Goal: Find specific page/section

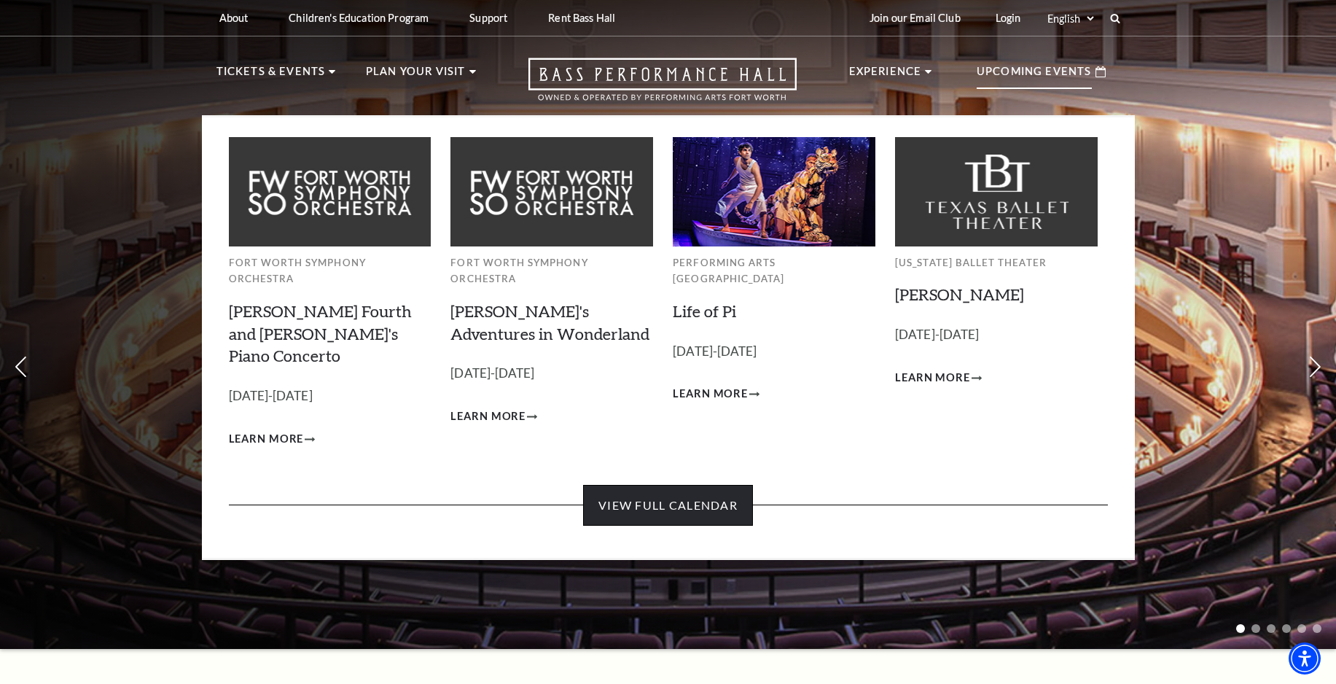
click at [694, 485] on link "View Full Calendar" at bounding box center [668, 505] width 170 height 41
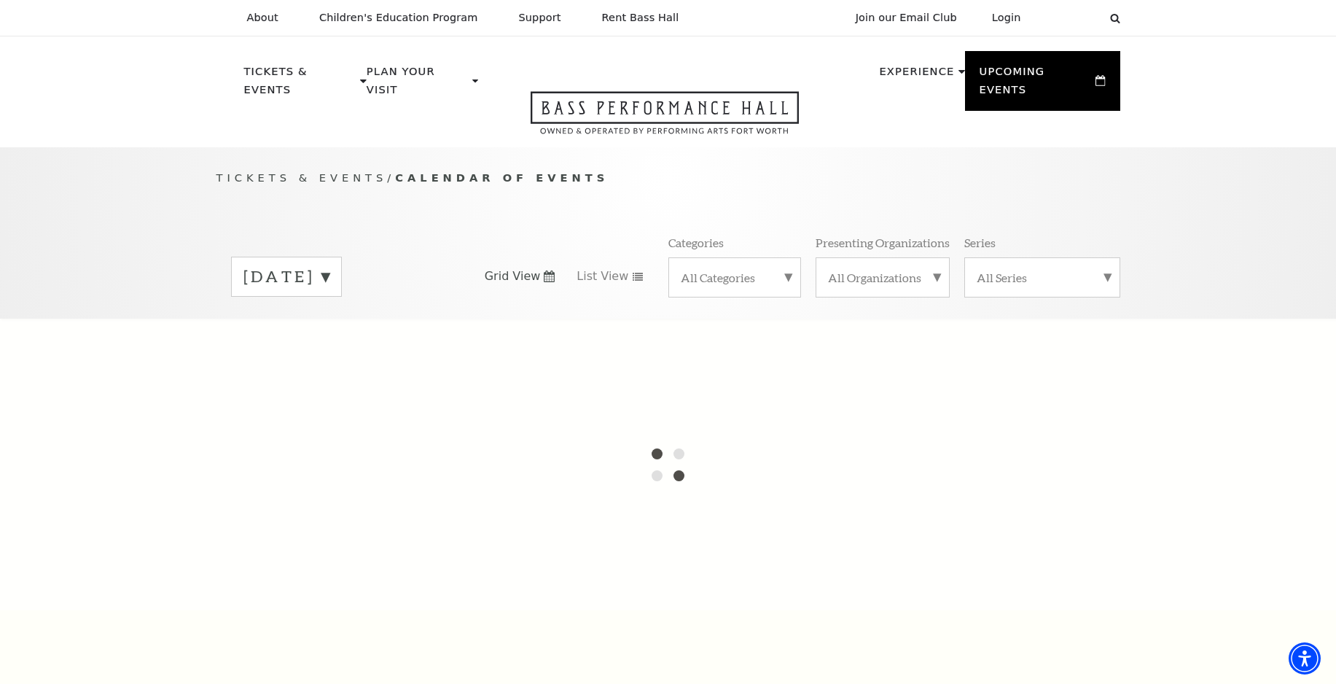
click at [329, 265] on label "September 2025" at bounding box center [286, 276] width 86 height 23
click at [329, 265] on label "September 2025" at bounding box center [286, 278] width 86 height 26
click at [565, 268] on div "Grid View List View" at bounding box center [565, 276] width 160 height 16
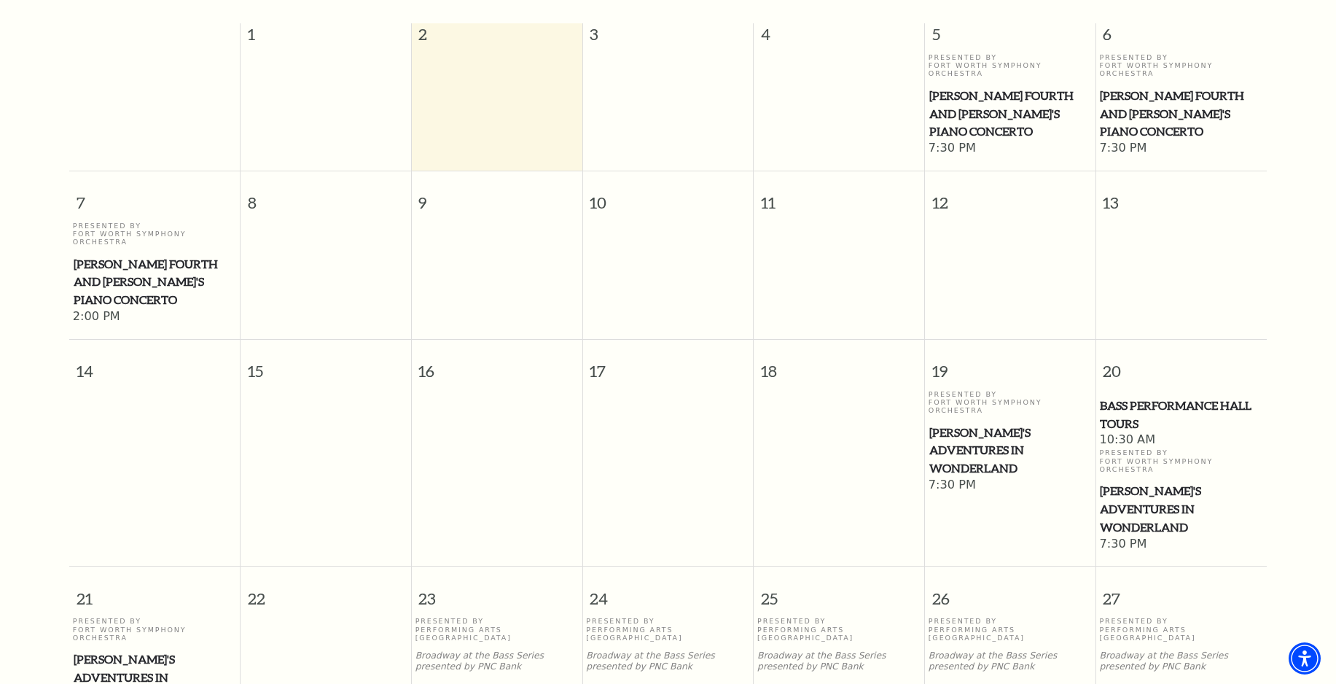
scroll to position [420, 0]
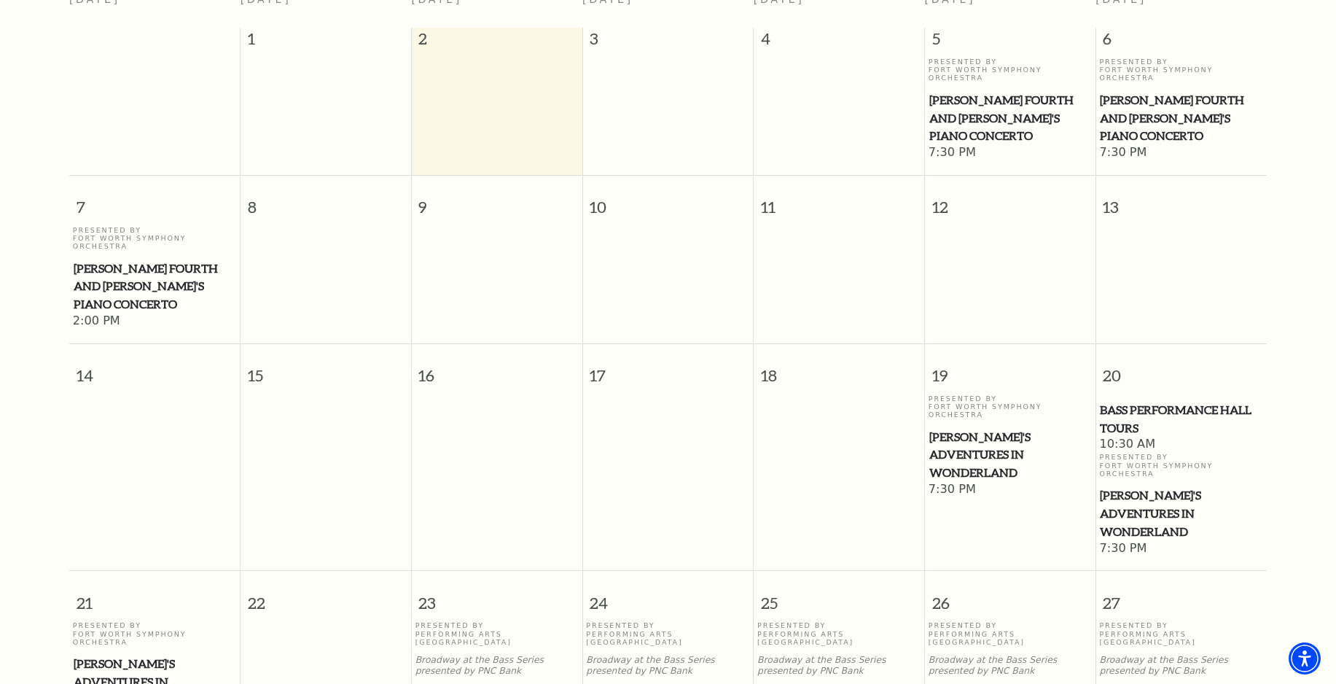
click at [489, 252] on td at bounding box center [496, 278] width 171 height 104
